Goal: Task Accomplishment & Management: Manage account settings

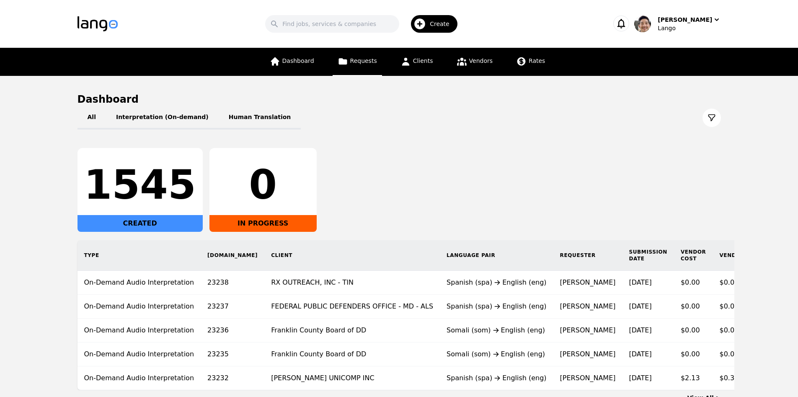
click at [362, 60] on span "Requests" at bounding box center [363, 60] width 27 height 7
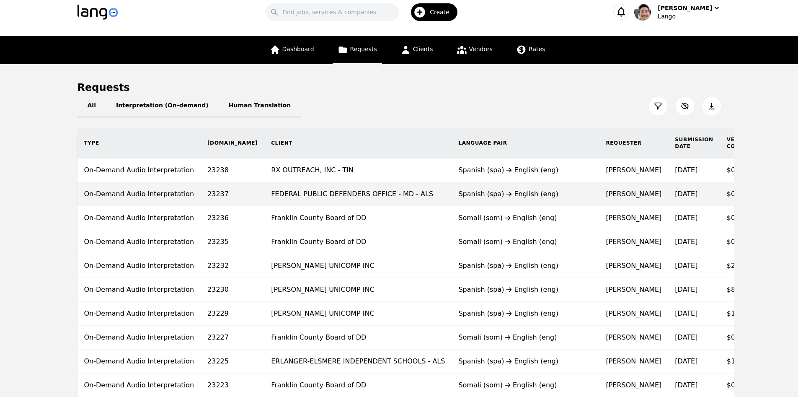
scroll to position [21, 0]
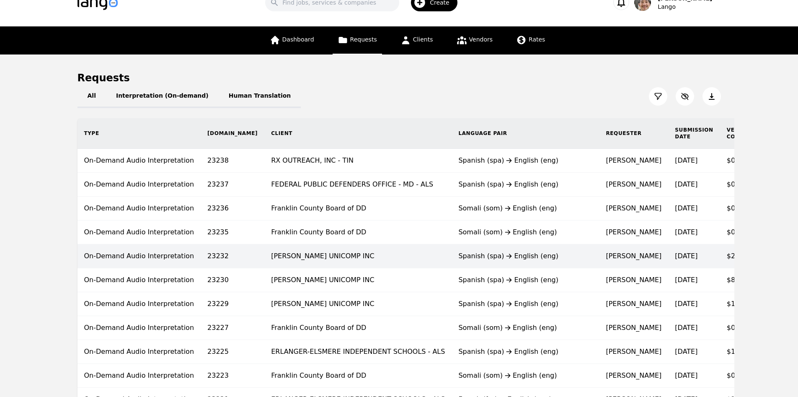
click at [458, 261] on div "Spanish (spa) English (eng)" at bounding box center [525, 256] width 134 height 10
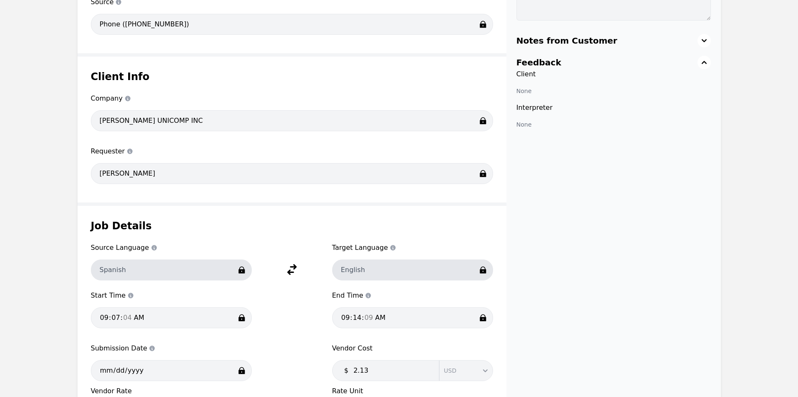
scroll to position [539, 0]
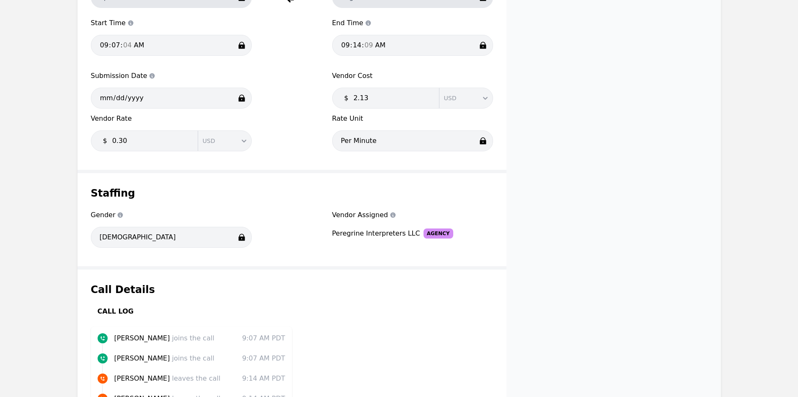
drag, startPoint x: 431, startPoint y: 248, endPoint x: 424, endPoint y: 242, distance: 9.2
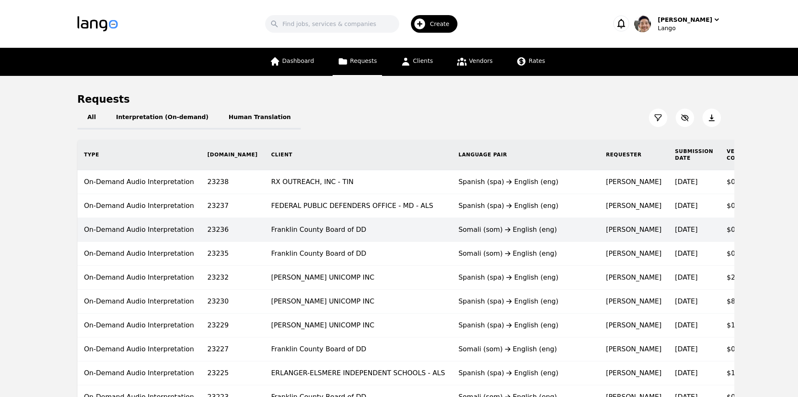
click at [382, 227] on td "Franklin County Board of DD" at bounding box center [357, 230] width 187 height 24
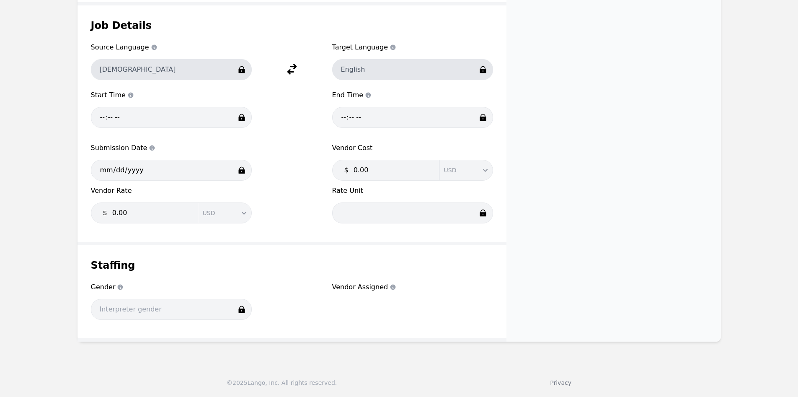
scroll to position [465, 0]
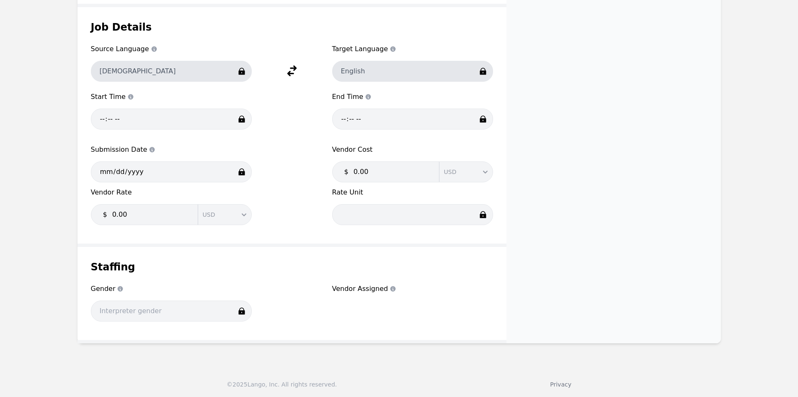
drag, startPoint x: 409, startPoint y: 251, endPoint x: 409, endPoint y: 246, distance: 5.0
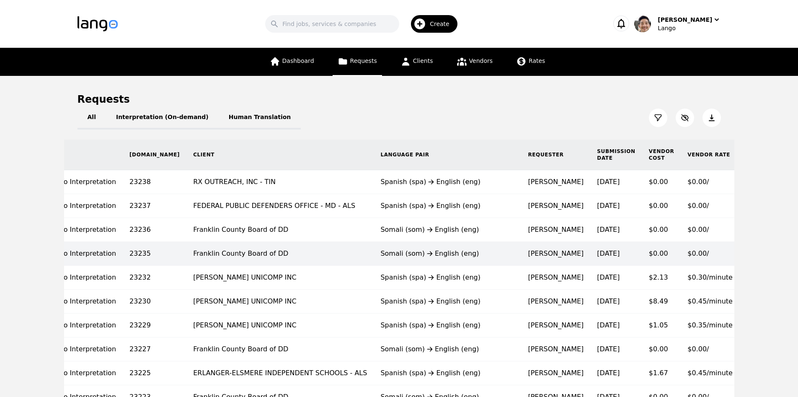
scroll to position [0, 86]
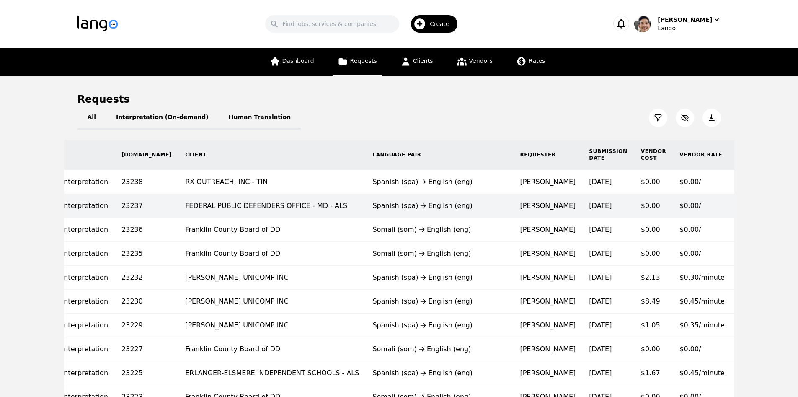
click at [582, 200] on td "[DATE]" at bounding box center [608, 206] width 52 height 24
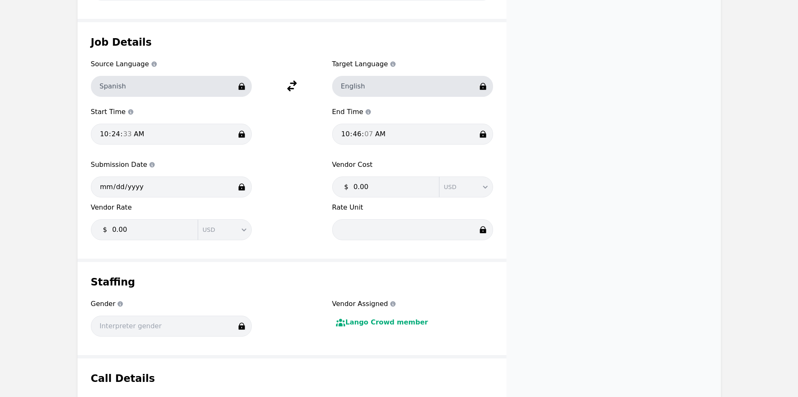
scroll to position [445, 0]
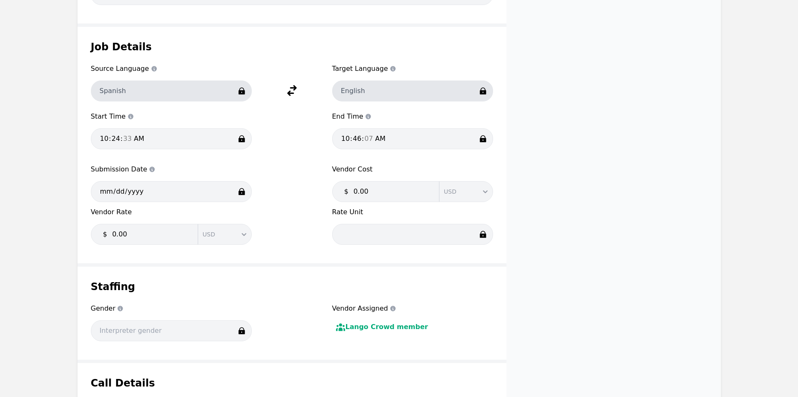
drag, startPoint x: 402, startPoint y: 332, endPoint x: 397, endPoint y: 326, distance: 7.7
click at [351, 325] on div "Vendor Assigned Vendor Assigned Lango Crowd member" at bounding box center [412, 324] width 161 height 43
click at [438, 327] on div "Lango Crowd member" at bounding box center [412, 327] width 161 height 10
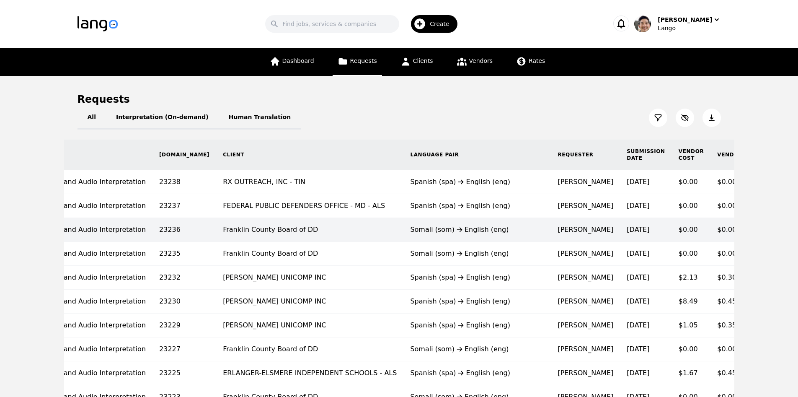
scroll to position [0, 86]
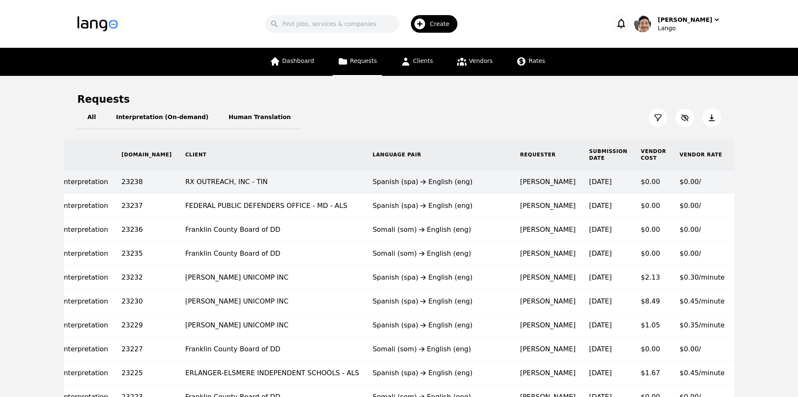
click at [582, 188] on td "[DATE]" at bounding box center [608, 182] width 52 height 24
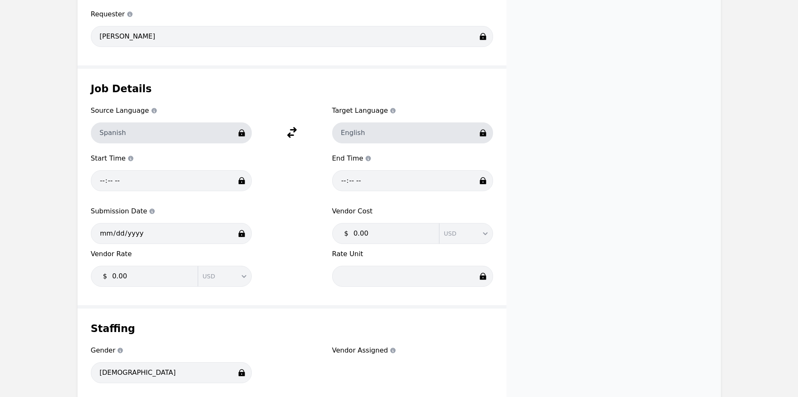
scroll to position [411, 0]
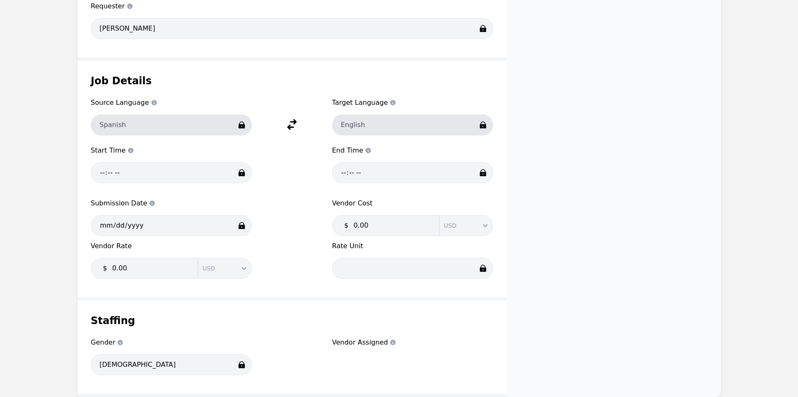
click at [631, 180] on div "Request status Canceled Internal Notes (not visible to clients) Notes from Cust…" at bounding box center [613, 56] width 214 height 682
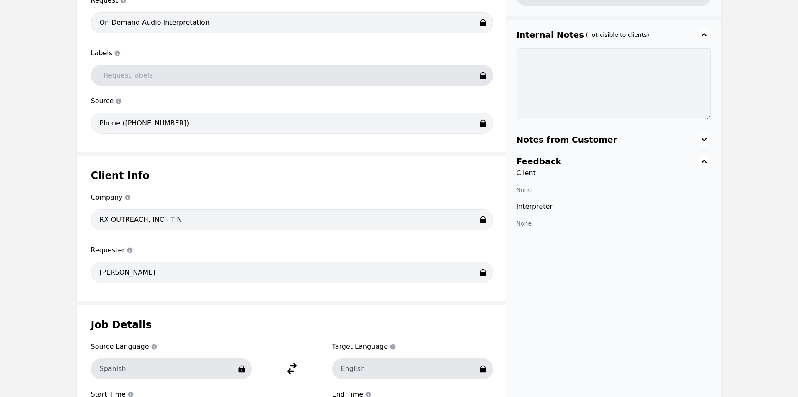
scroll to position [101, 0]
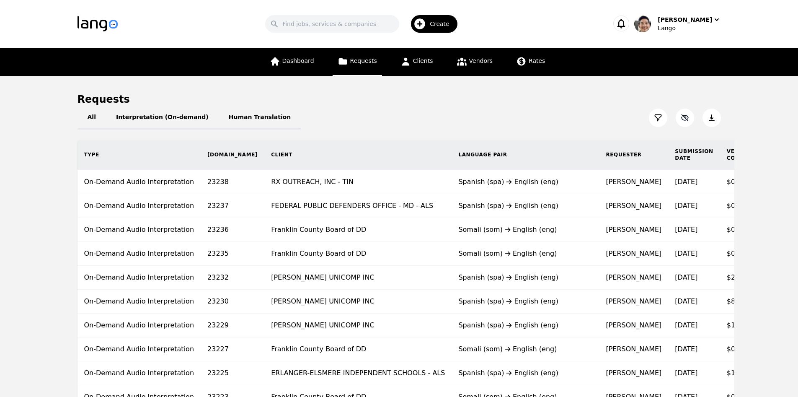
click at [684, 120] on icon "button" at bounding box center [685, 118] width 8 height 8
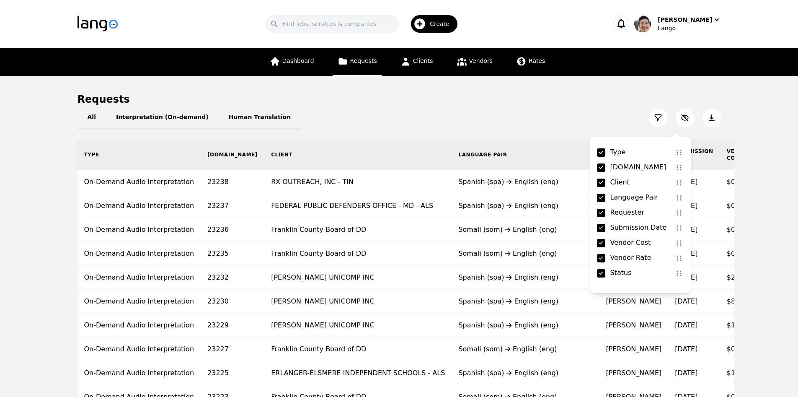
click at [601, 213] on input "Requester" at bounding box center [601, 213] width 8 height 8
checkbox input "false"
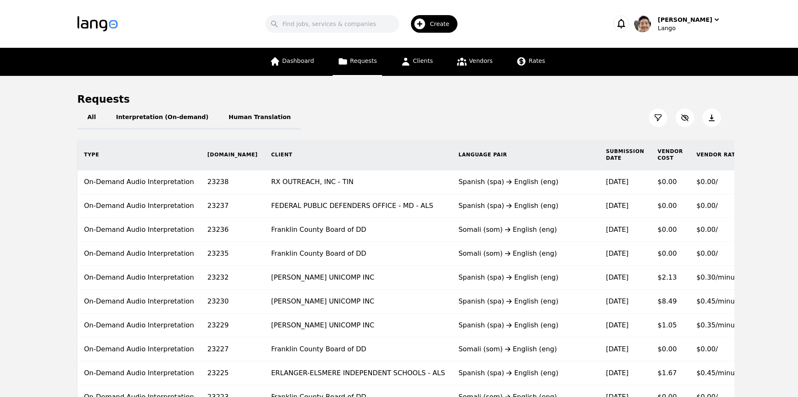
click at [514, 112] on div "All Interpretation (On-demand) Human Translation" at bounding box center [398, 117] width 643 height 23
click at [517, 111] on div "All Interpretation (On-demand) Human Translation" at bounding box center [398, 117] width 643 height 23
click at [514, 98] on div "Requests" at bounding box center [398, 99] width 643 height 13
click at [500, 107] on div "All Interpretation (On-demand) Human Translation" at bounding box center [398, 117] width 643 height 23
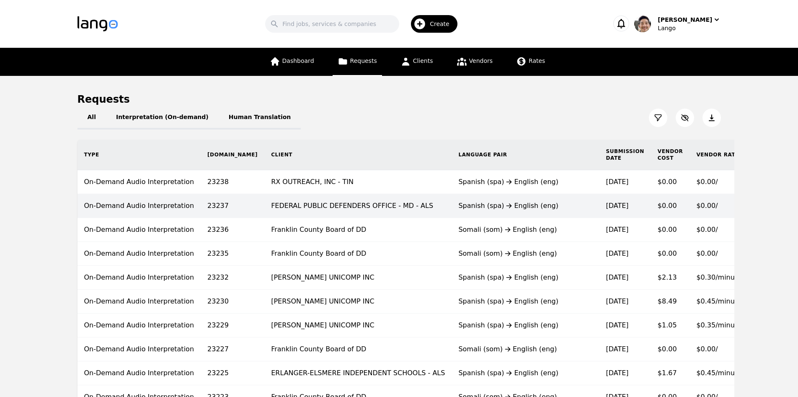
click at [321, 209] on td "FEDERAL PUBLIC DEFENDERS OFFICE - MD - ALS" at bounding box center [357, 206] width 187 height 24
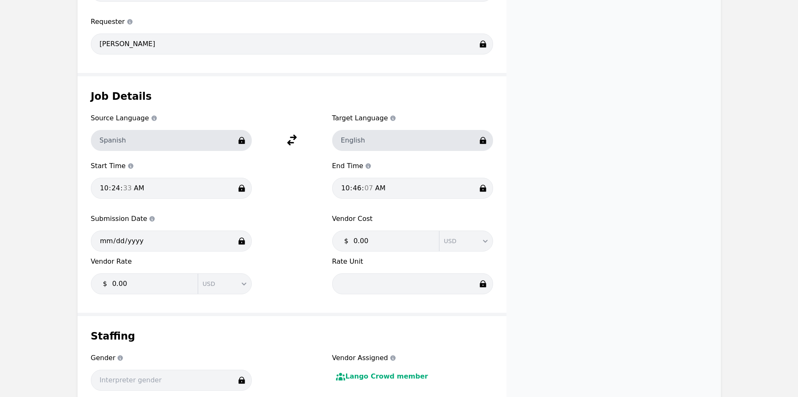
scroll to position [564, 0]
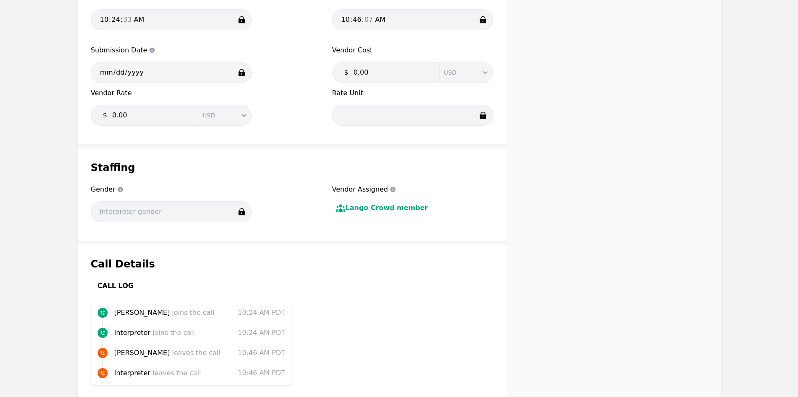
drag, startPoint x: 416, startPoint y: 214, endPoint x: 362, endPoint y: 201, distance: 55.9
click at [362, 202] on div "Vendor Assigned Vendor Assigned Lango Crowd member" at bounding box center [412, 205] width 161 height 43
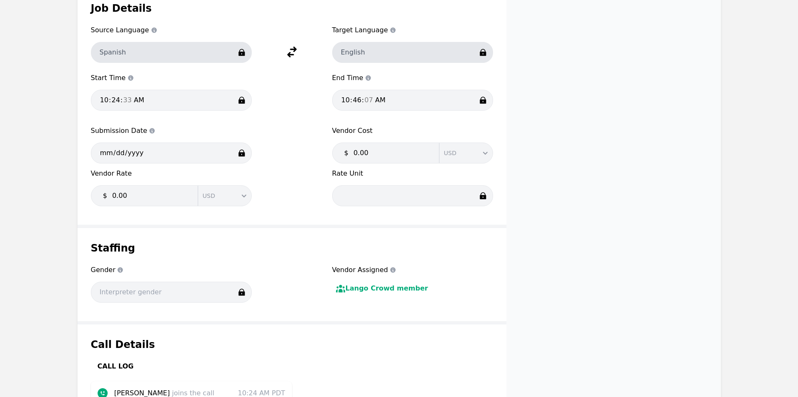
scroll to position [383, 0]
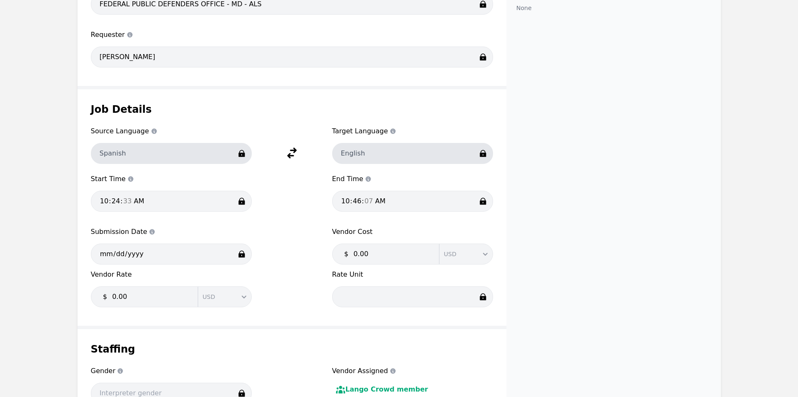
click at [697, 228] on div "Request status Completed Internal Notes (not visible to clients) Notes from Cus…" at bounding box center [613, 161] width 214 height 837
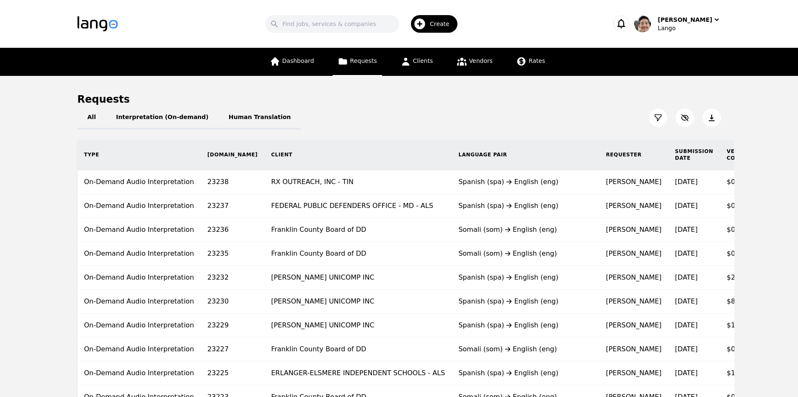
click at [560, 72] on div "Dashboard Requests Clients Vendors Rates" at bounding box center [399, 62] width 509 height 28
click at [432, 98] on div "Requests" at bounding box center [398, 99] width 643 height 13
